Goal: Navigation & Orientation: Find specific page/section

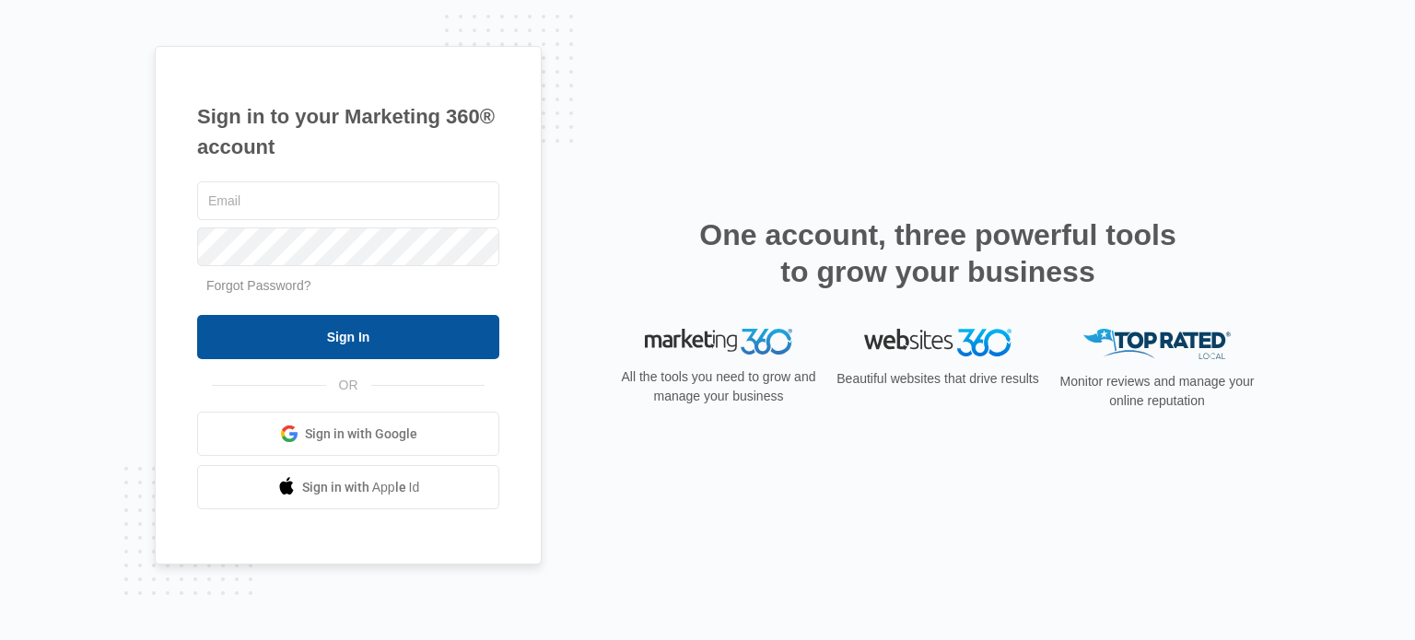
type input "[EMAIL_ADDRESS][DOMAIN_NAME]"
click at [391, 349] on input "Sign In" at bounding box center [348, 337] width 302 height 44
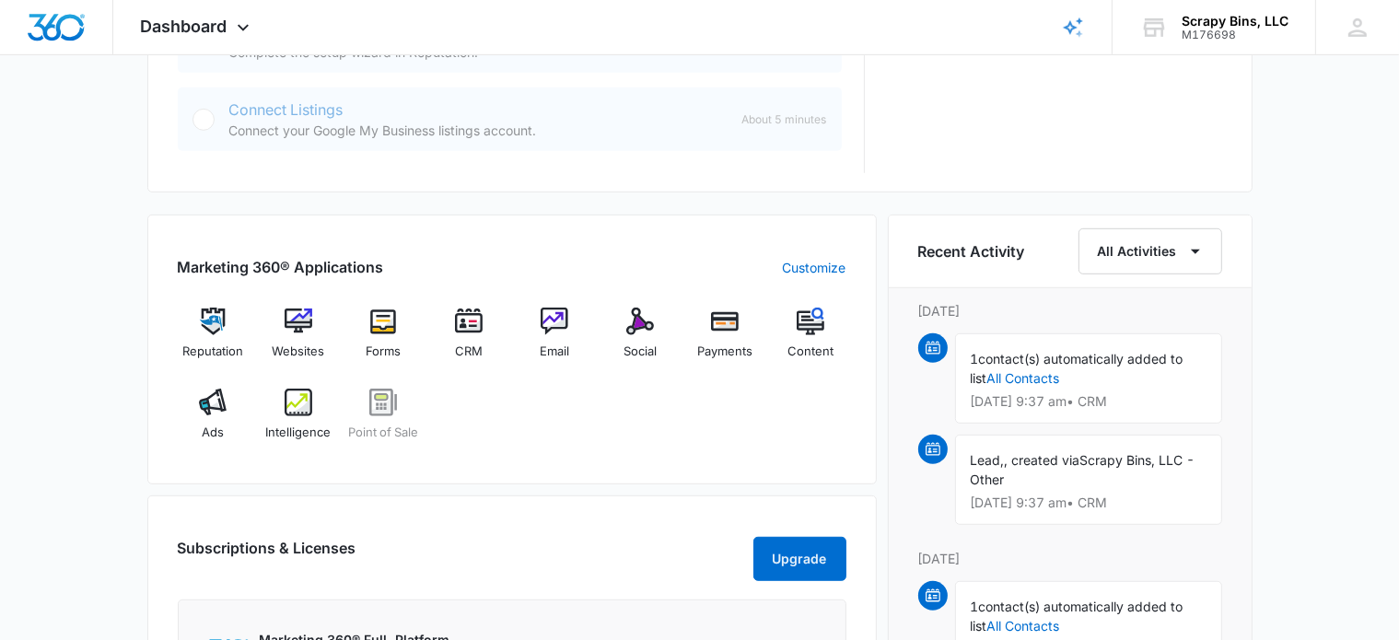
scroll to position [1013, 0]
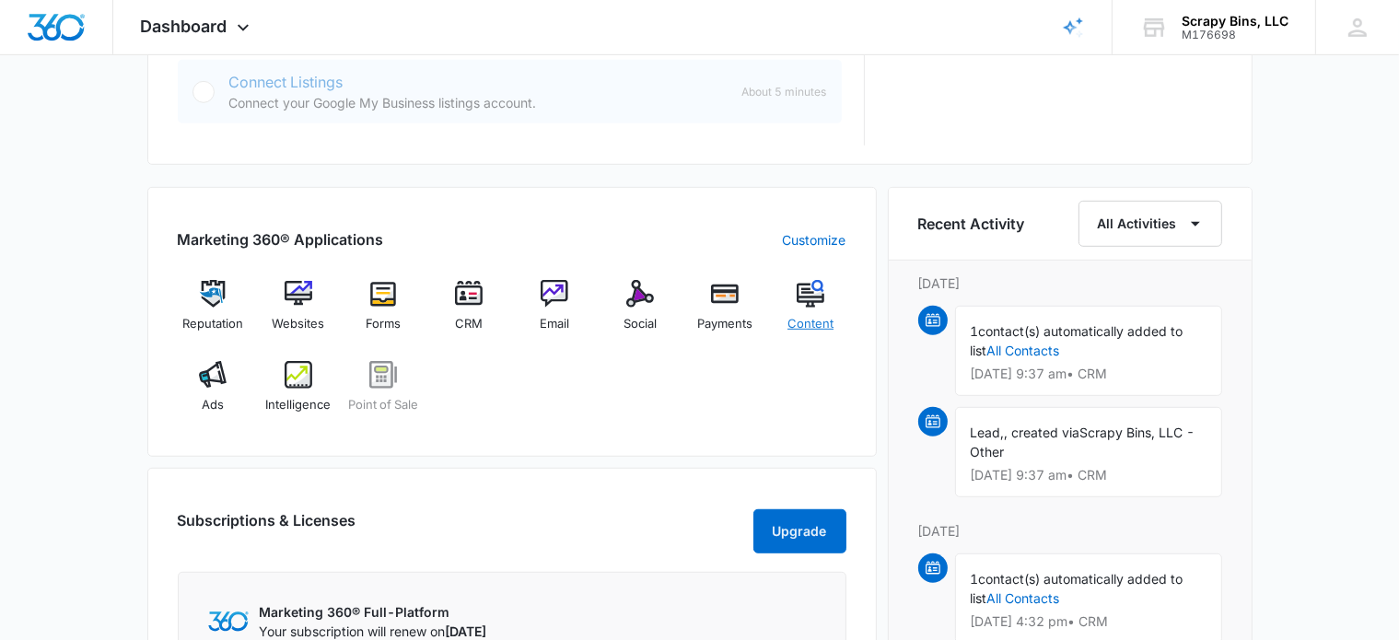
click at [814, 305] on img at bounding box center [811, 294] width 28 height 28
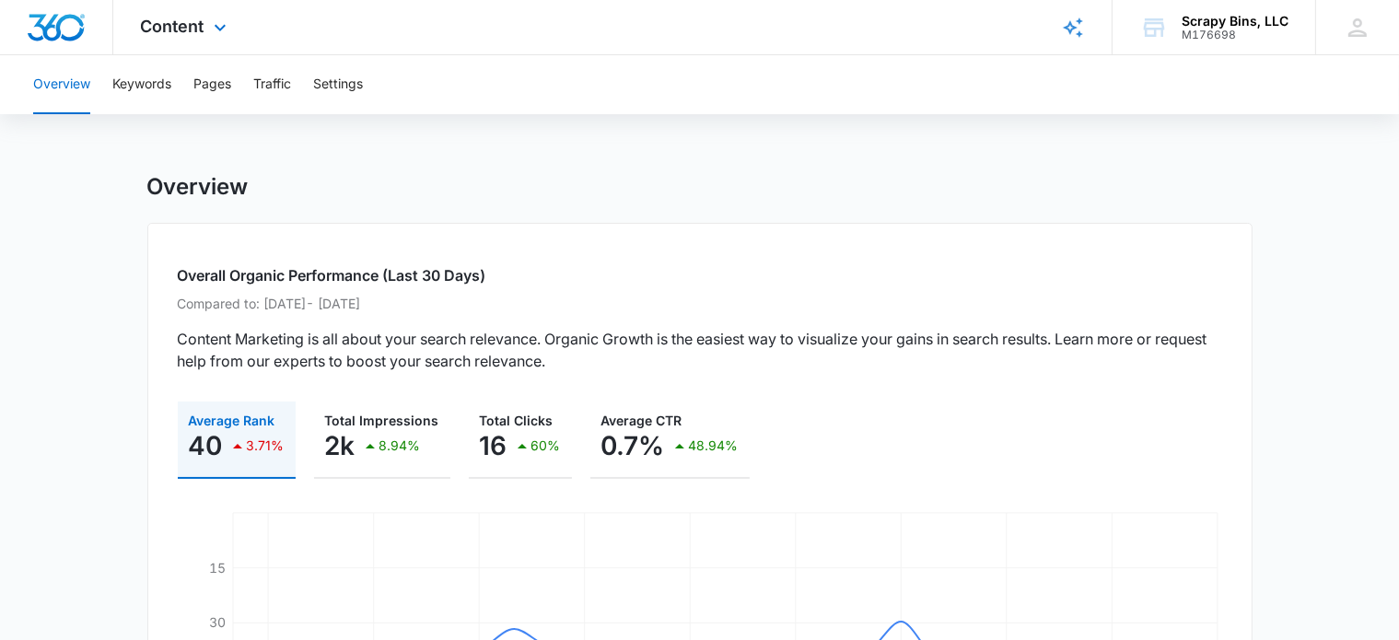
scroll to position [1013, 0]
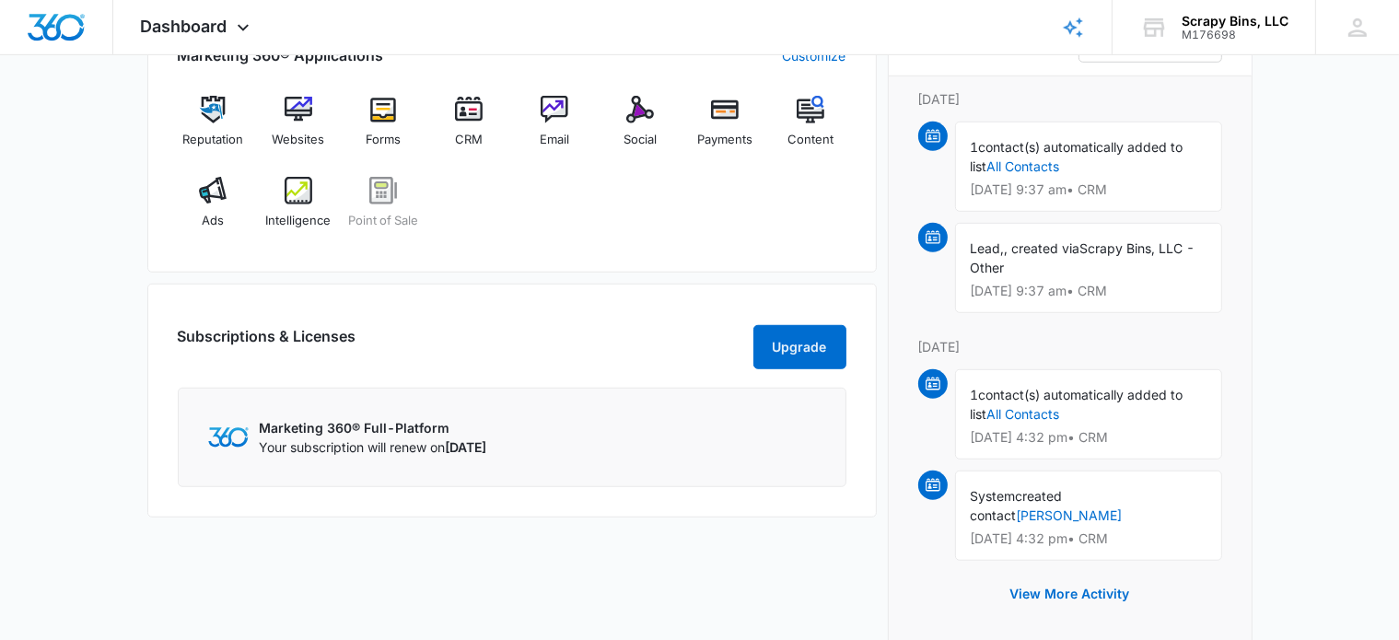
scroll to position [1151, 0]
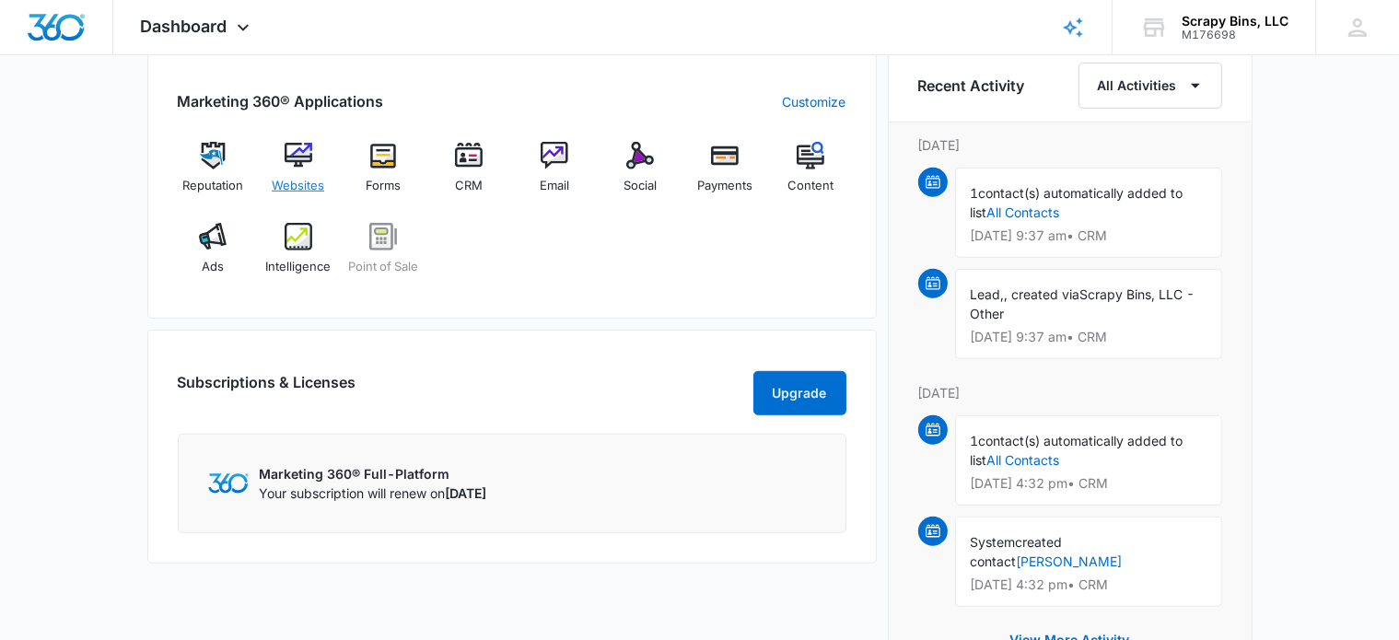
click at [298, 164] on img at bounding box center [299, 156] width 28 height 28
